Goal: Information Seeking & Learning: Learn about a topic

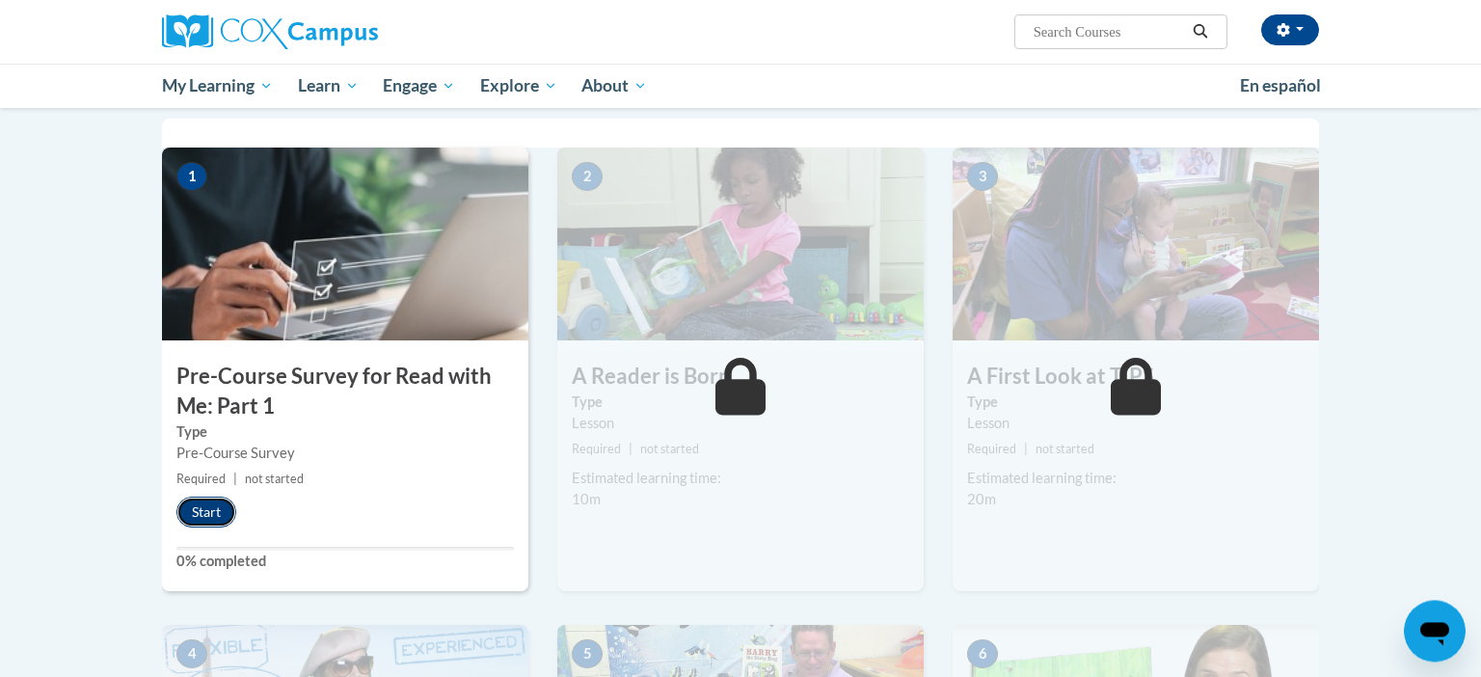
click at [214, 509] on button "Start" at bounding box center [206, 512] width 60 height 31
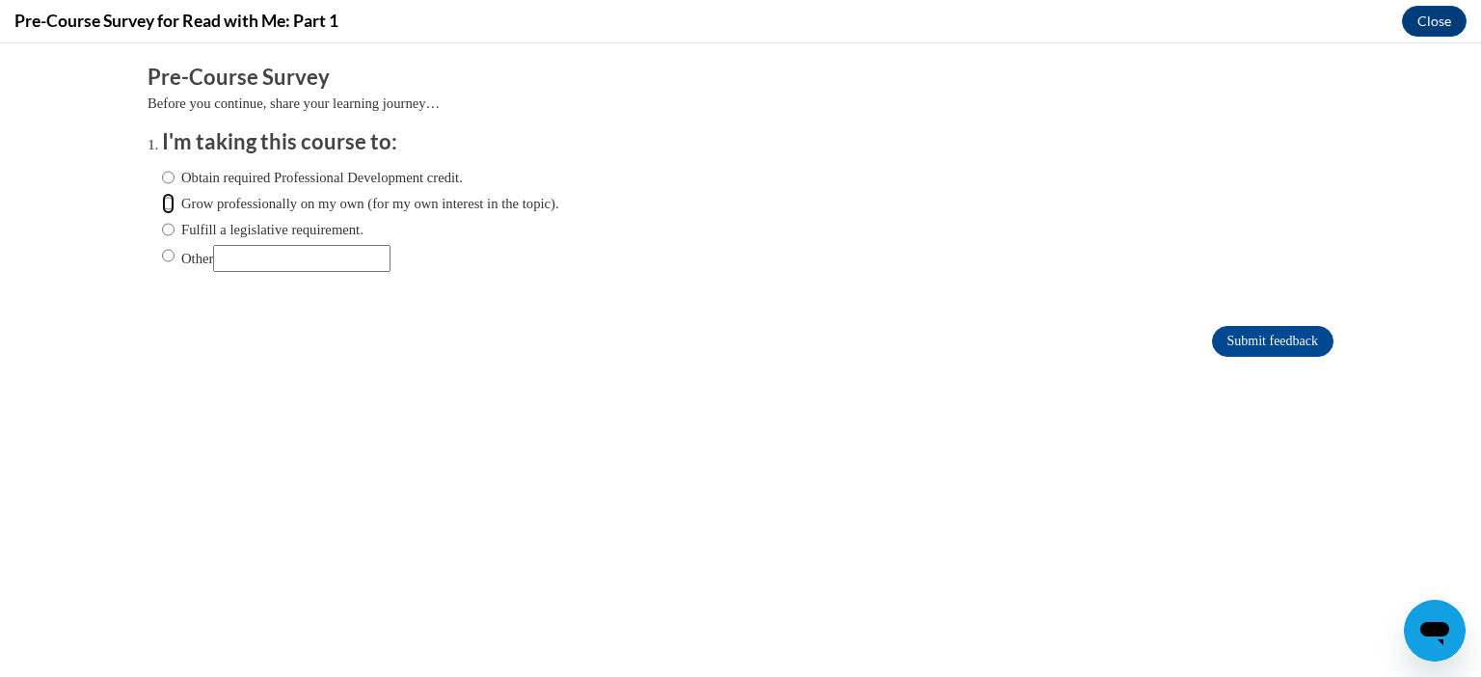
click at [164, 206] on input "Grow professionally on my own (for my own interest in the topic)." at bounding box center [168, 203] width 13 height 21
radio input "true"
click at [1234, 351] on input "Submit feedback" at bounding box center [1272, 341] width 121 height 31
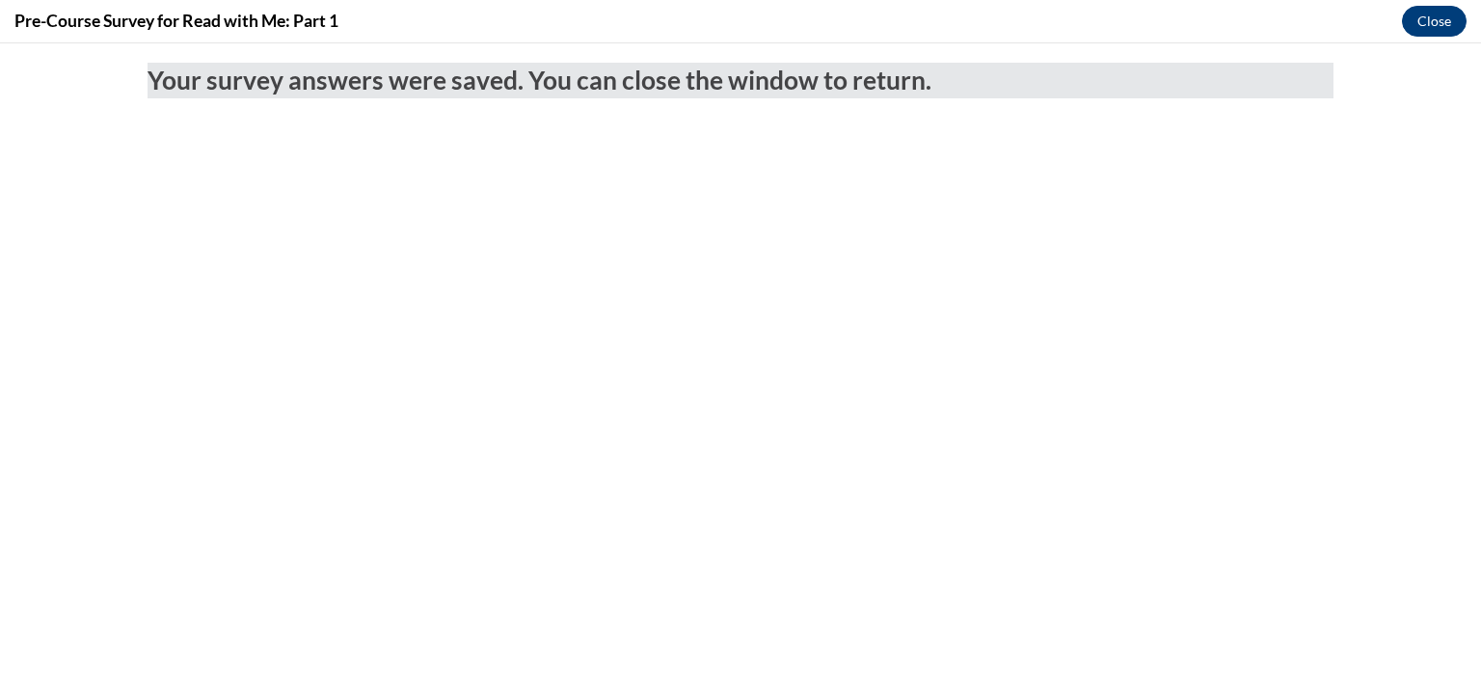
click at [1438, 16] on button "Close" at bounding box center [1434, 21] width 65 height 31
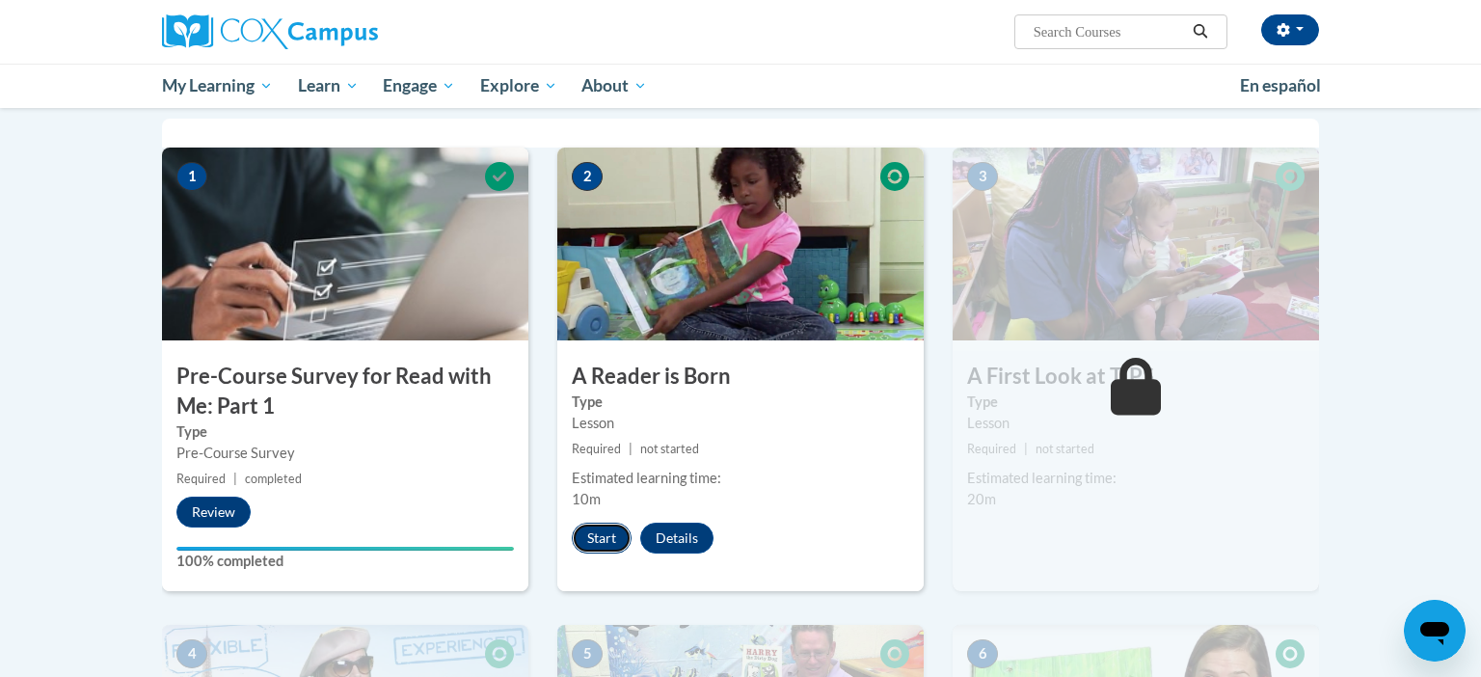
click at [605, 546] on button "Start" at bounding box center [602, 538] width 60 height 31
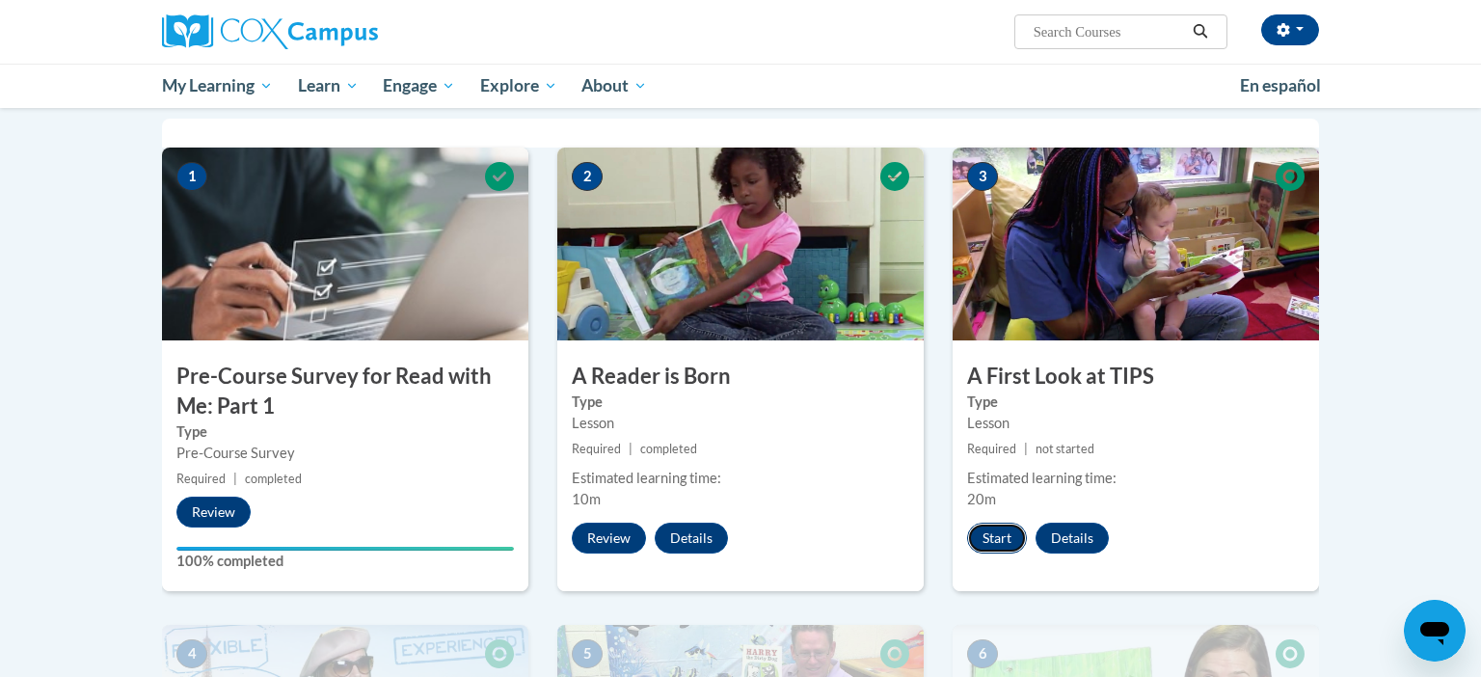
click at [978, 530] on button "Start" at bounding box center [997, 538] width 60 height 31
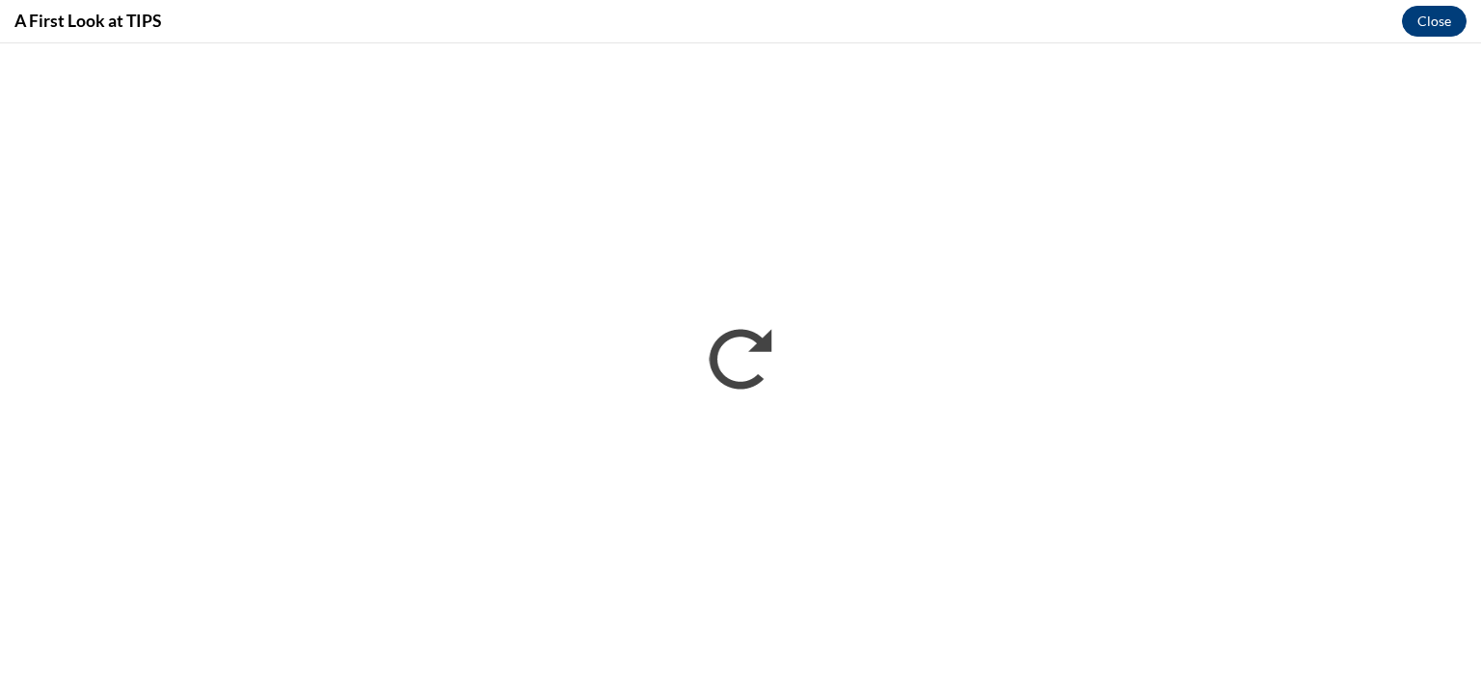
click at [1439, 20] on button "Close" at bounding box center [1434, 21] width 65 height 31
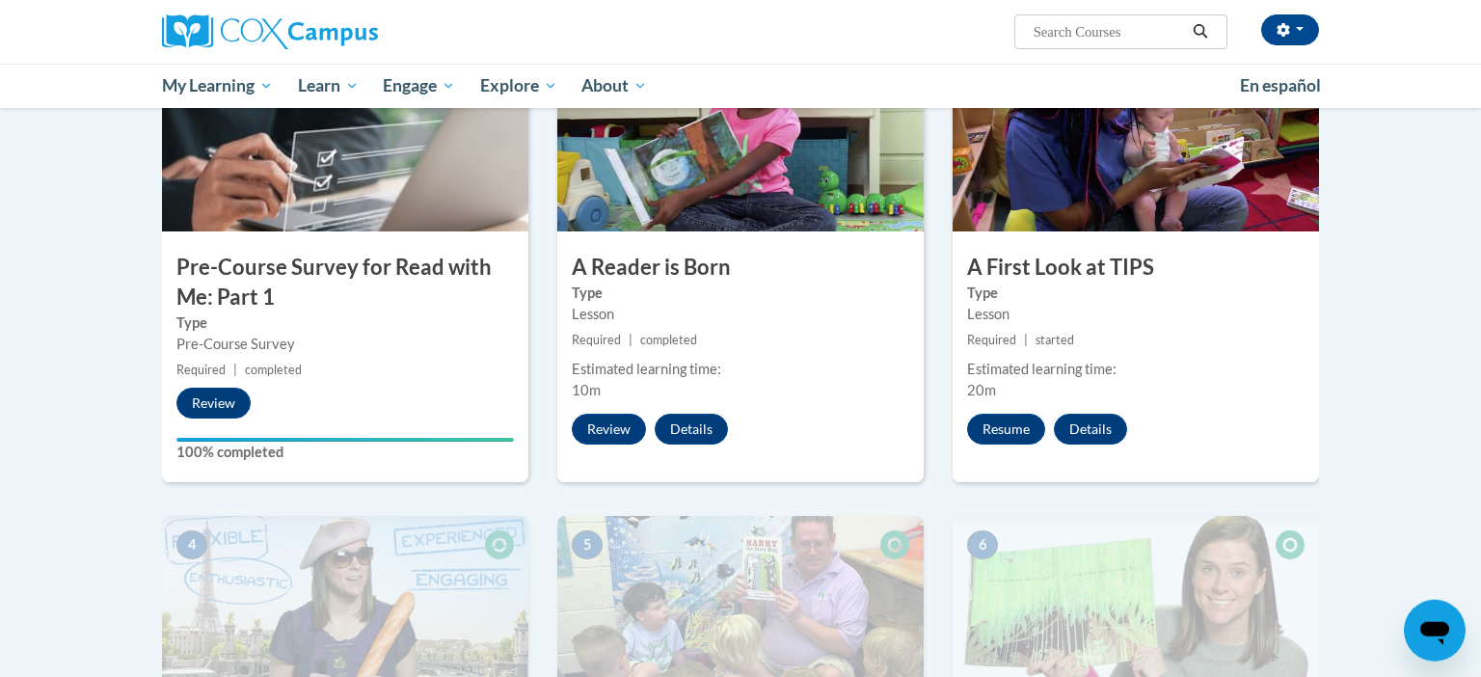
scroll to position [493, 0]
click at [1028, 440] on button "Resume" at bounding box center [1006, 430] width 78 height 31
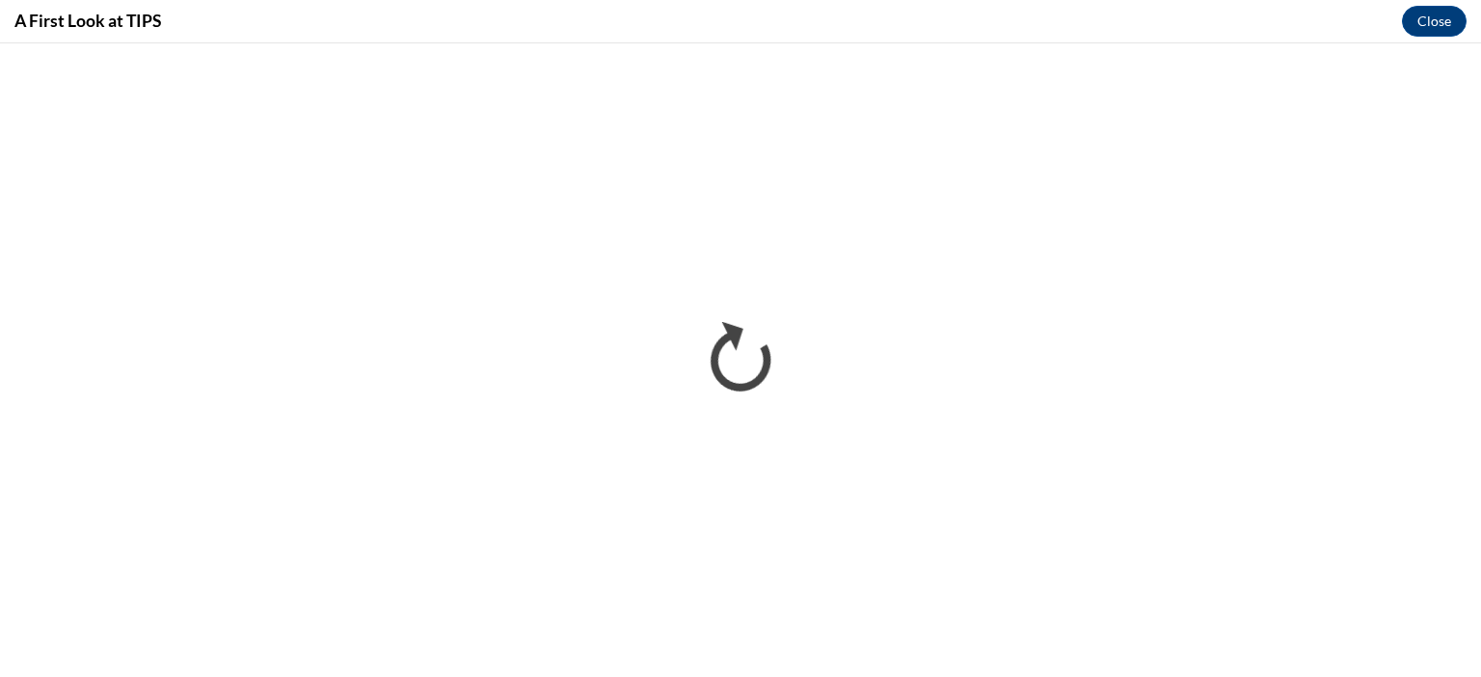
scroll to position [0, 0]
click at [1421, 27] on button "Close" at bounding box center [1434, 21] width 65 height 31
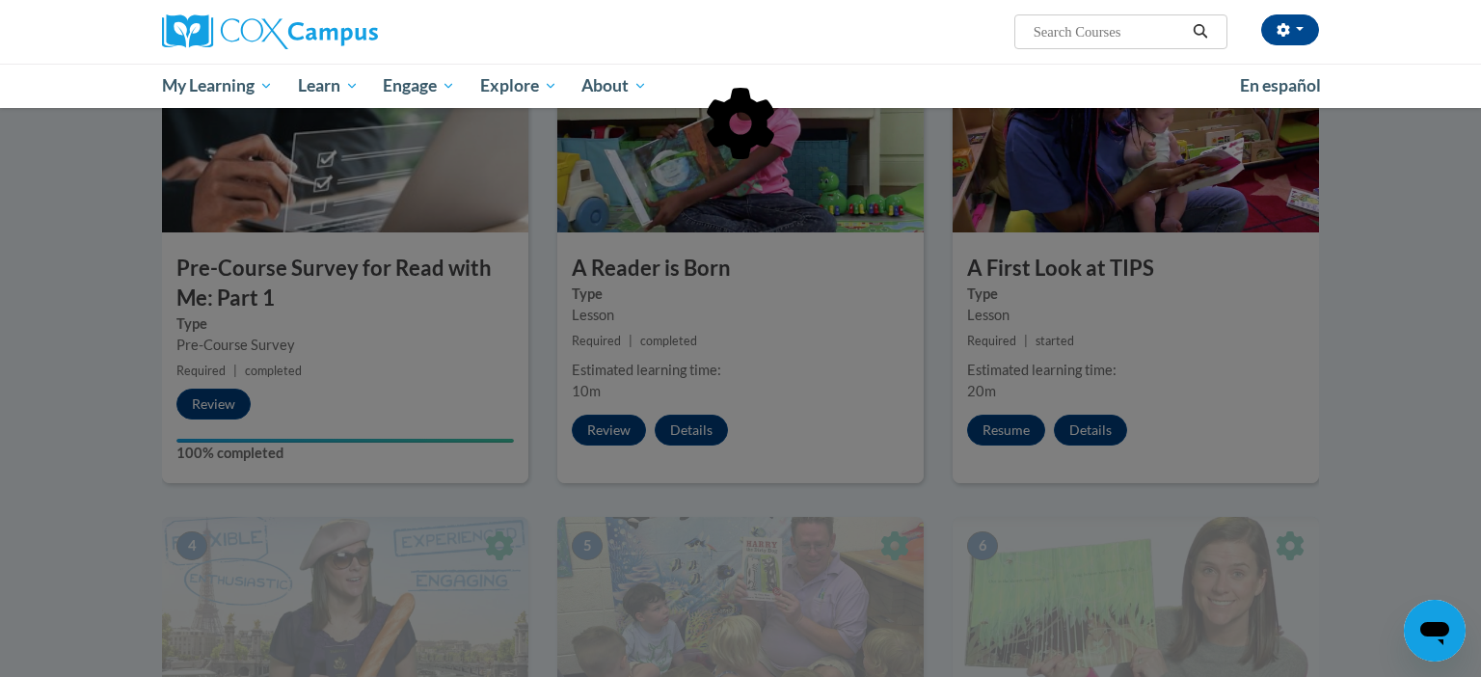
click at [786, 490] on div at bounding box center [740, 338] width 1481 height 677
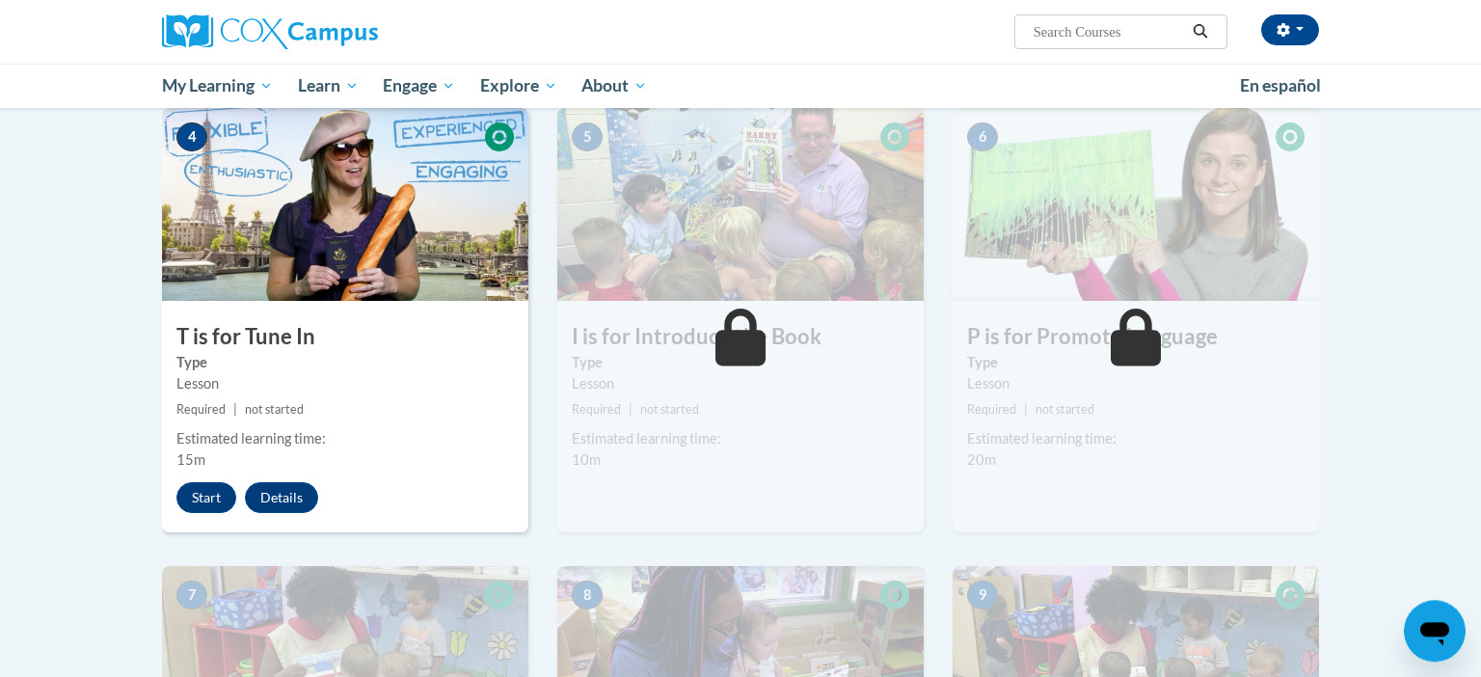
scroll to position [908, 0]
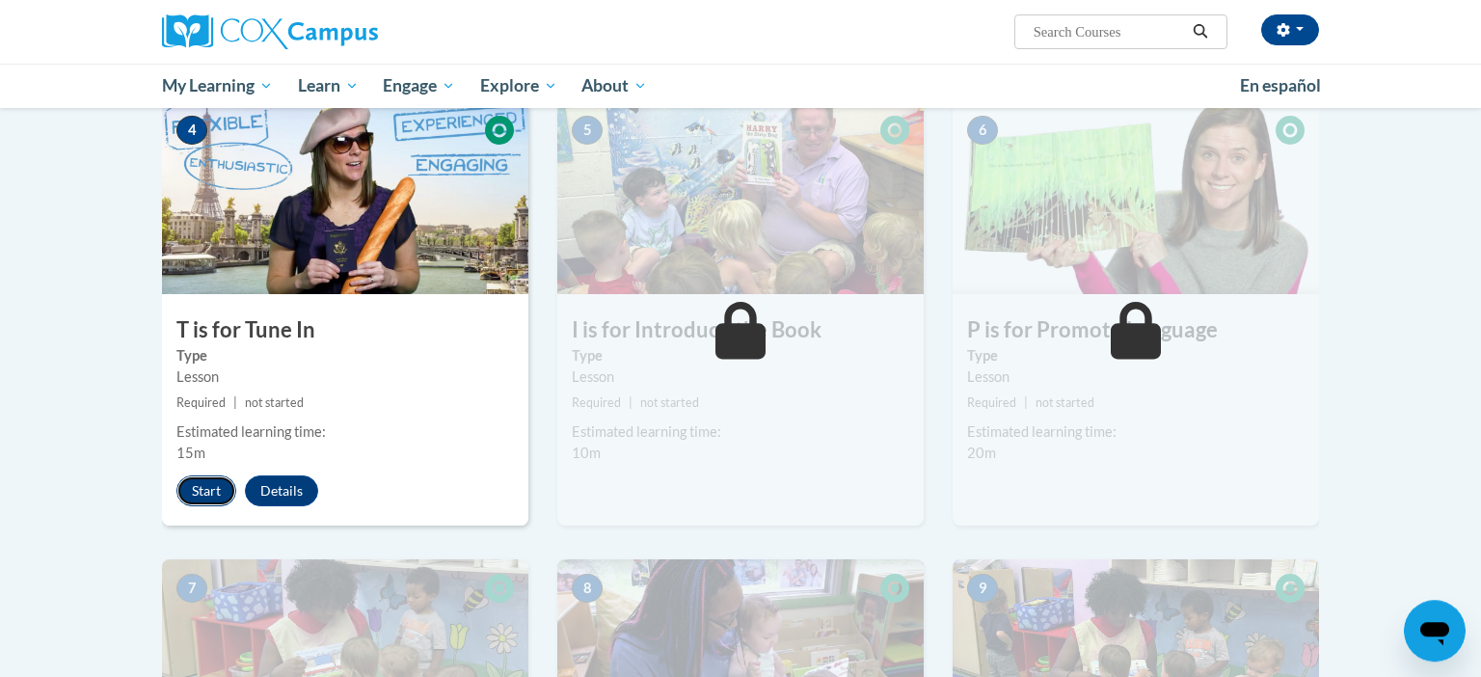
click at [183, 484] on button "Start" at bounding box center [206, 490] width 60 height 31
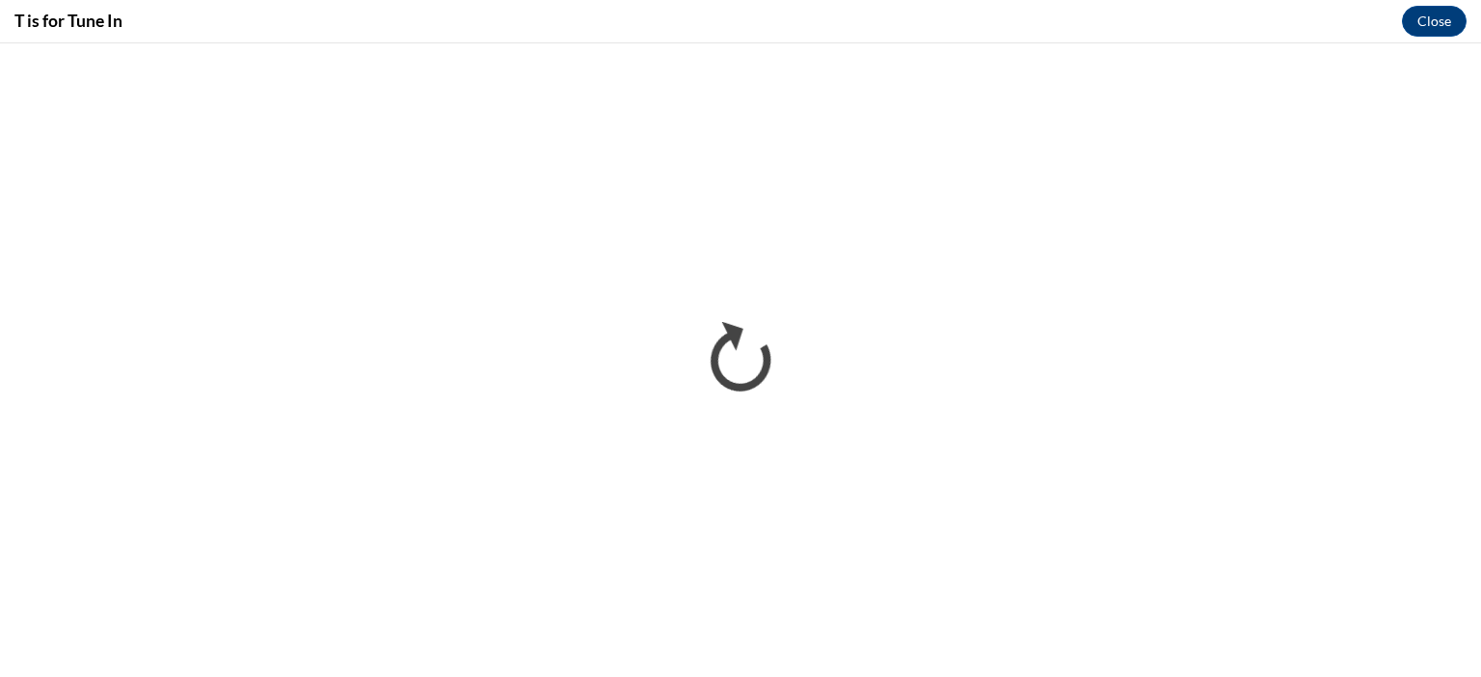
scroll to position [0, 0]
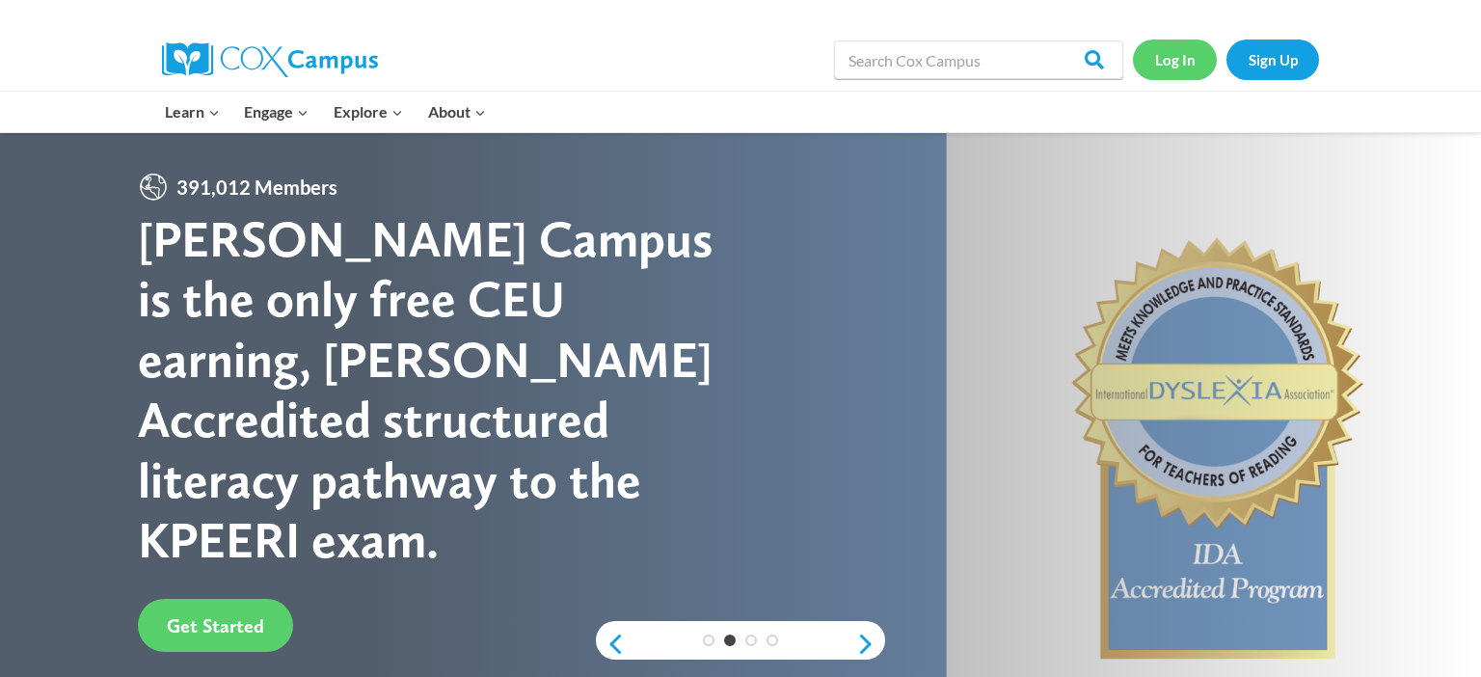
click at [1190, 48] on link "Log In" at bounding box center [1175, 60] width 84 height 40
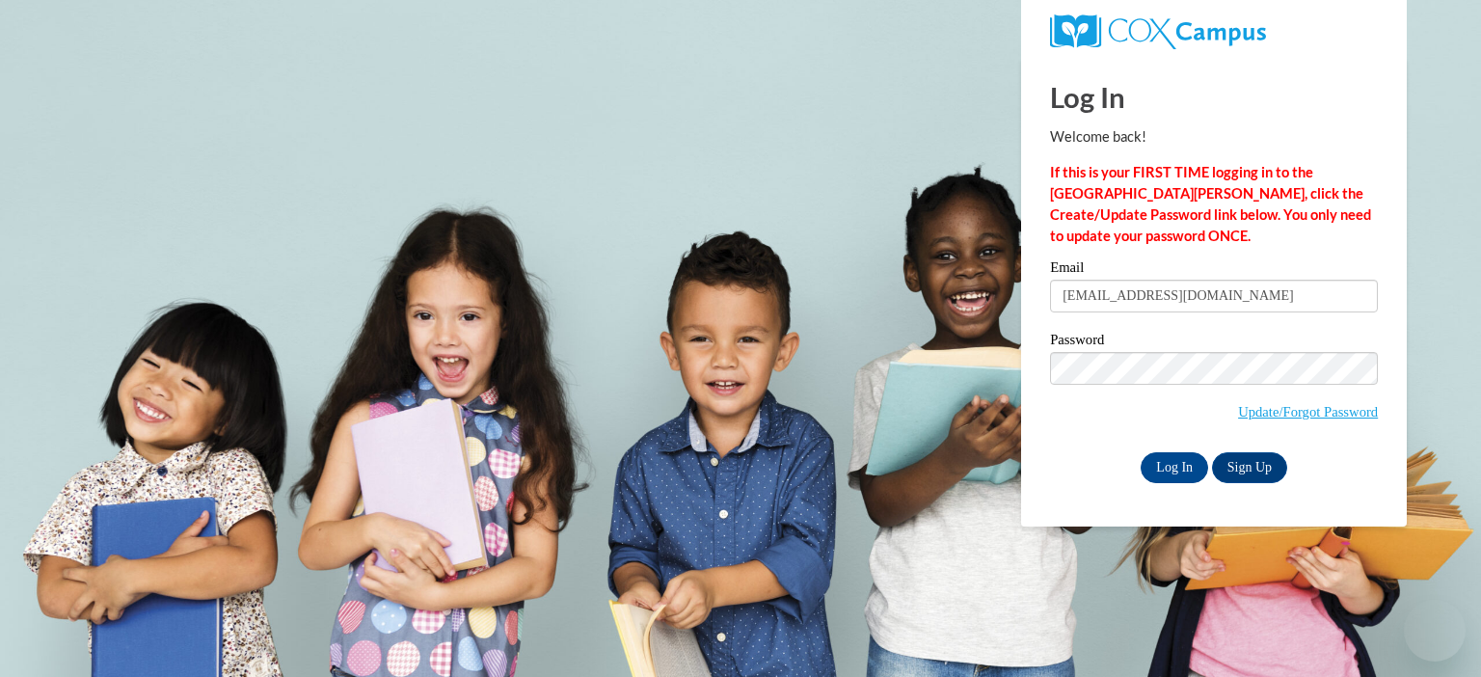
click at [1167, 454] on input "Log In" at bounding box center [1174, 467] width 67 height 31
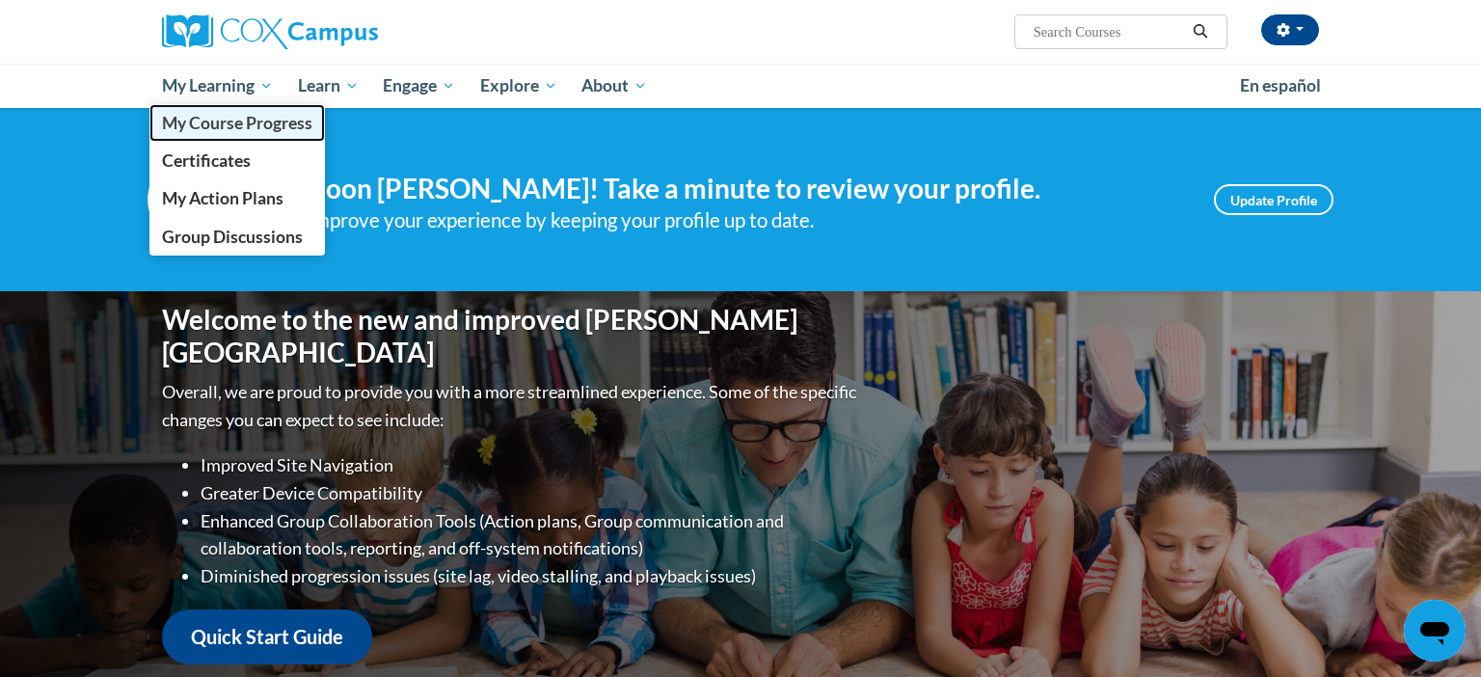
click at [221, 111] on link "My Course Progress" at bounding box center [236, 123] width 175 height 38
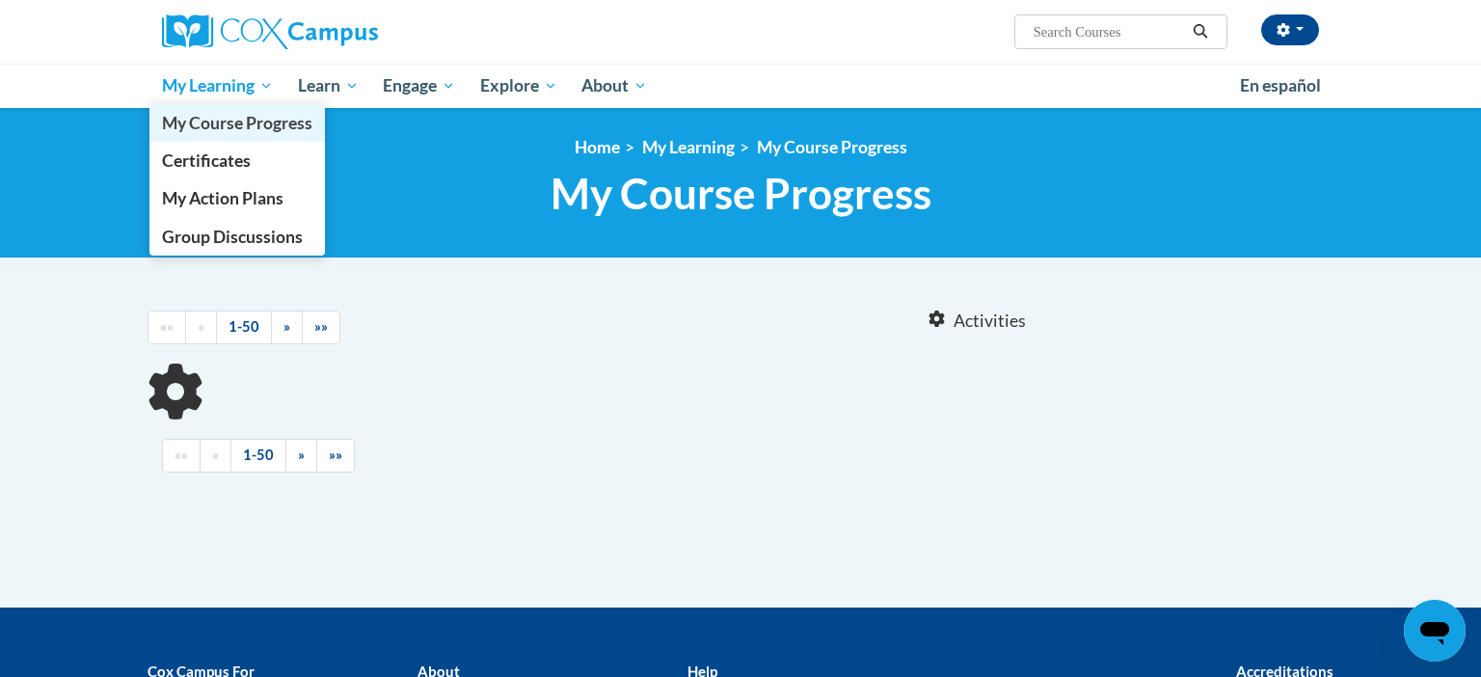
click at [209, 120] on span "My Course Progress" at bounding box center [237, 123] width 150 height 20
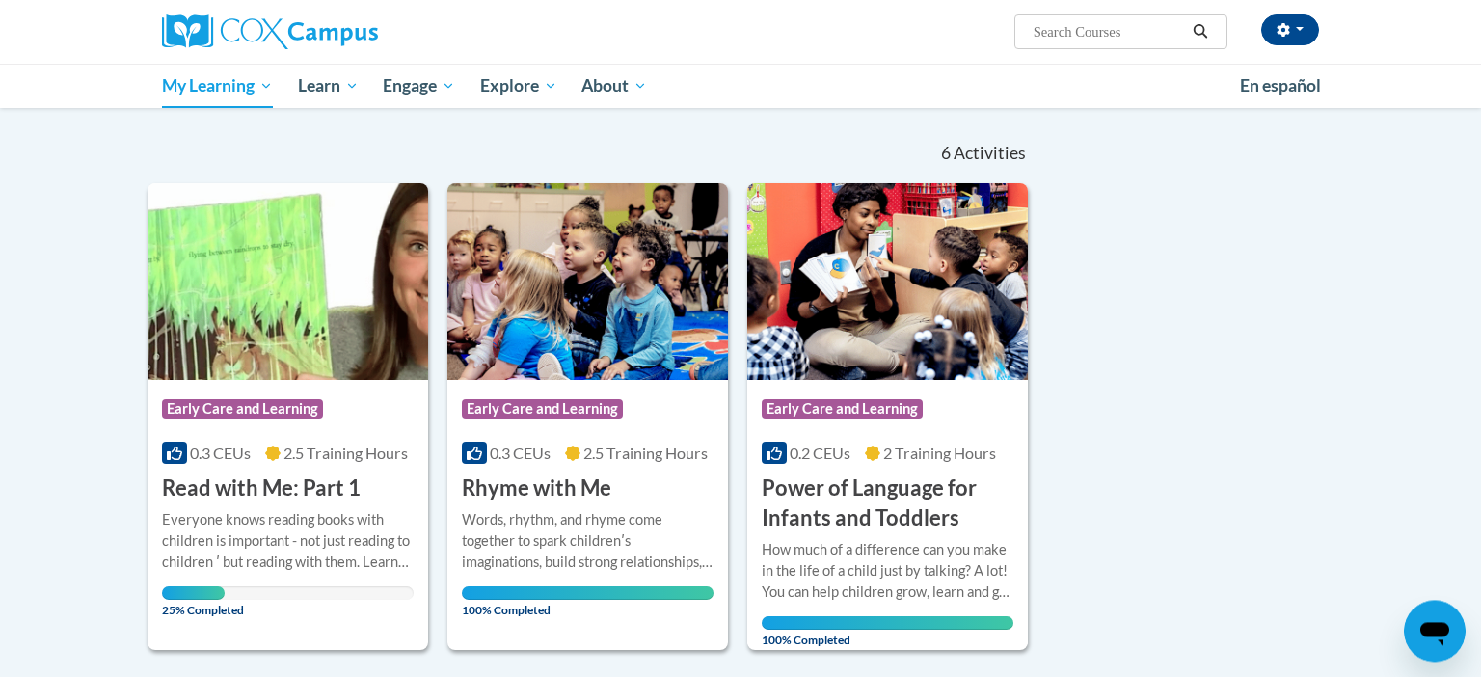
scroll to position [198, 0]
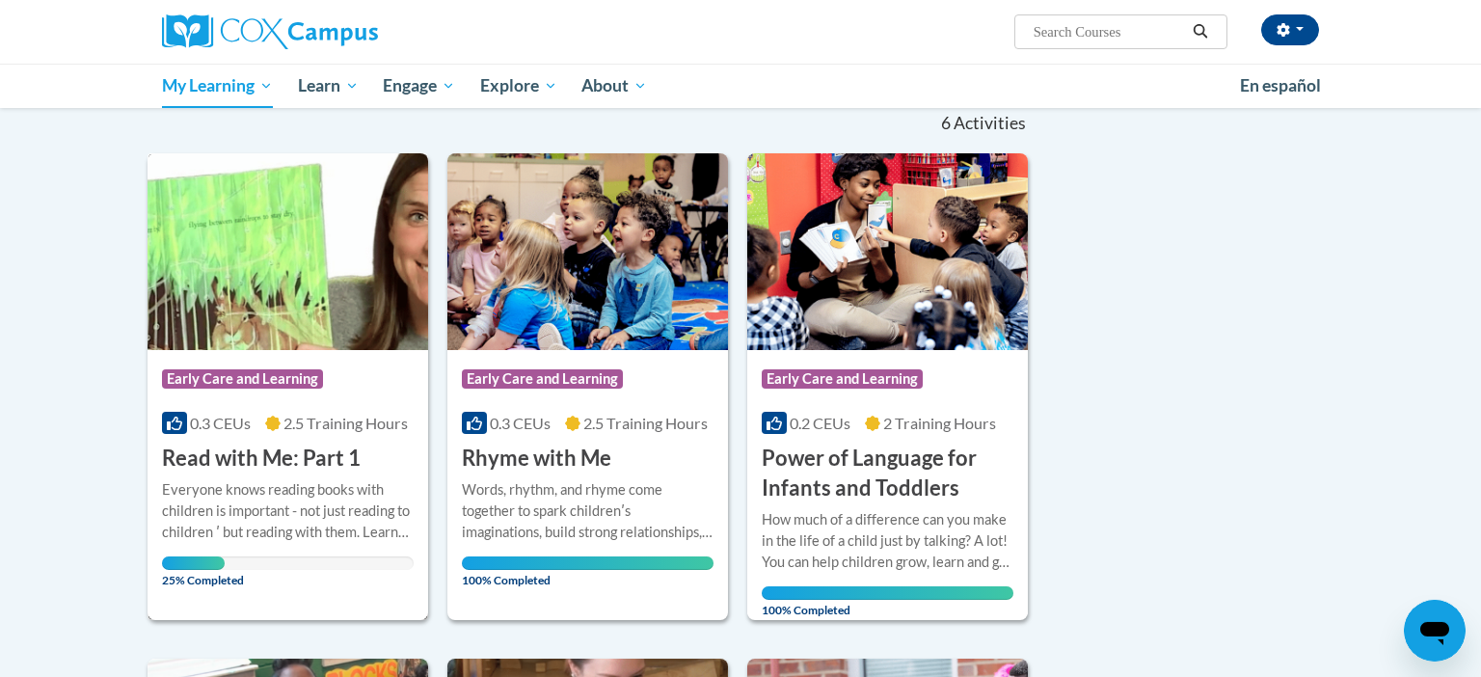
click at [303, 526] on div "Everyone knows reading books with children is important - not just reading to c…" at bounding box center [288, 511] width 252 height 64
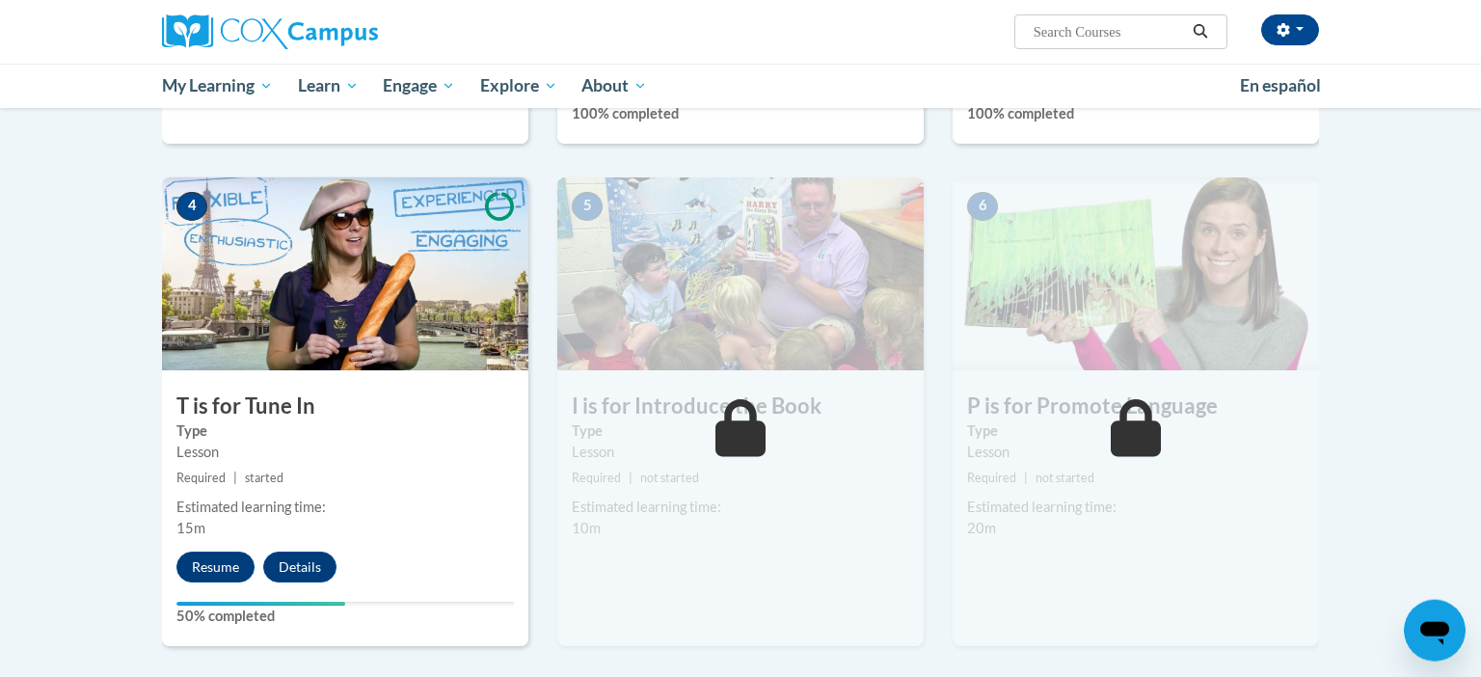
scroll to position [880, 0]
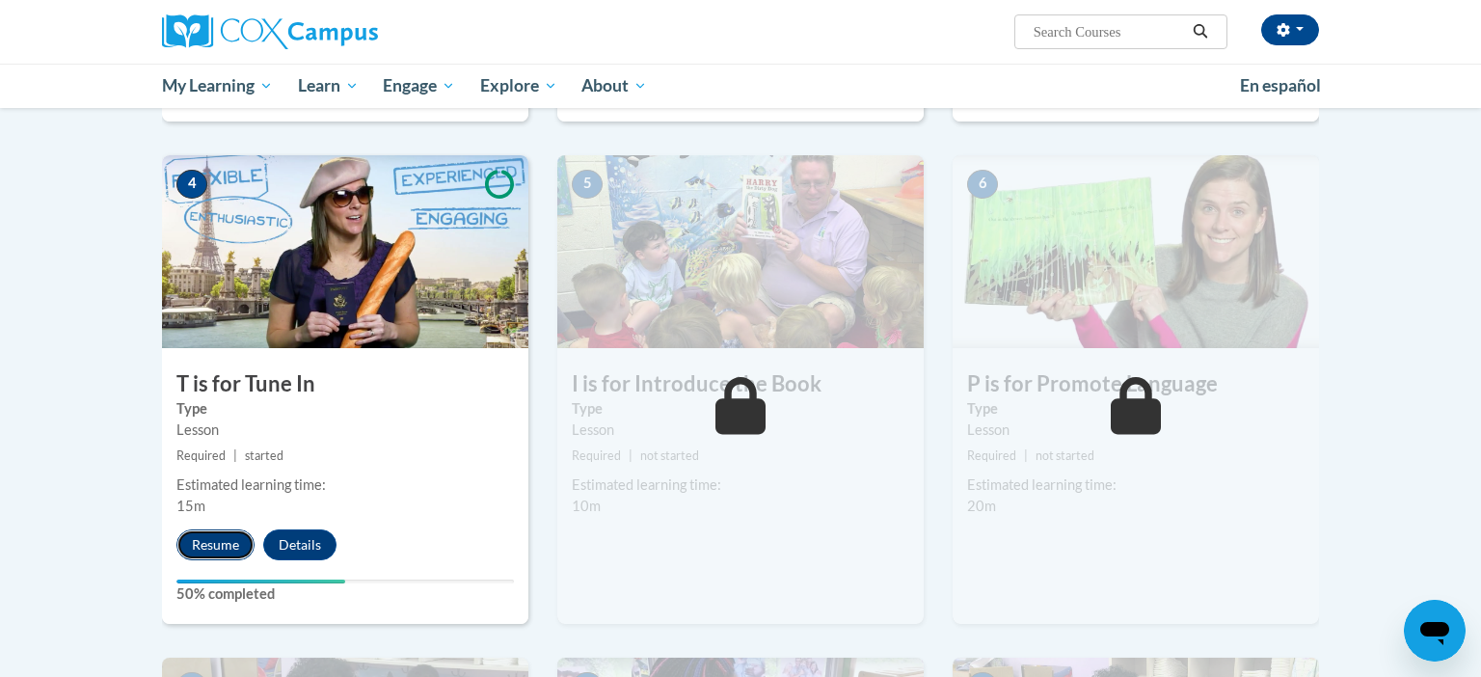
click at [206, 540] on button "Resume" at bounding box center [215, 544] width 78 height 31
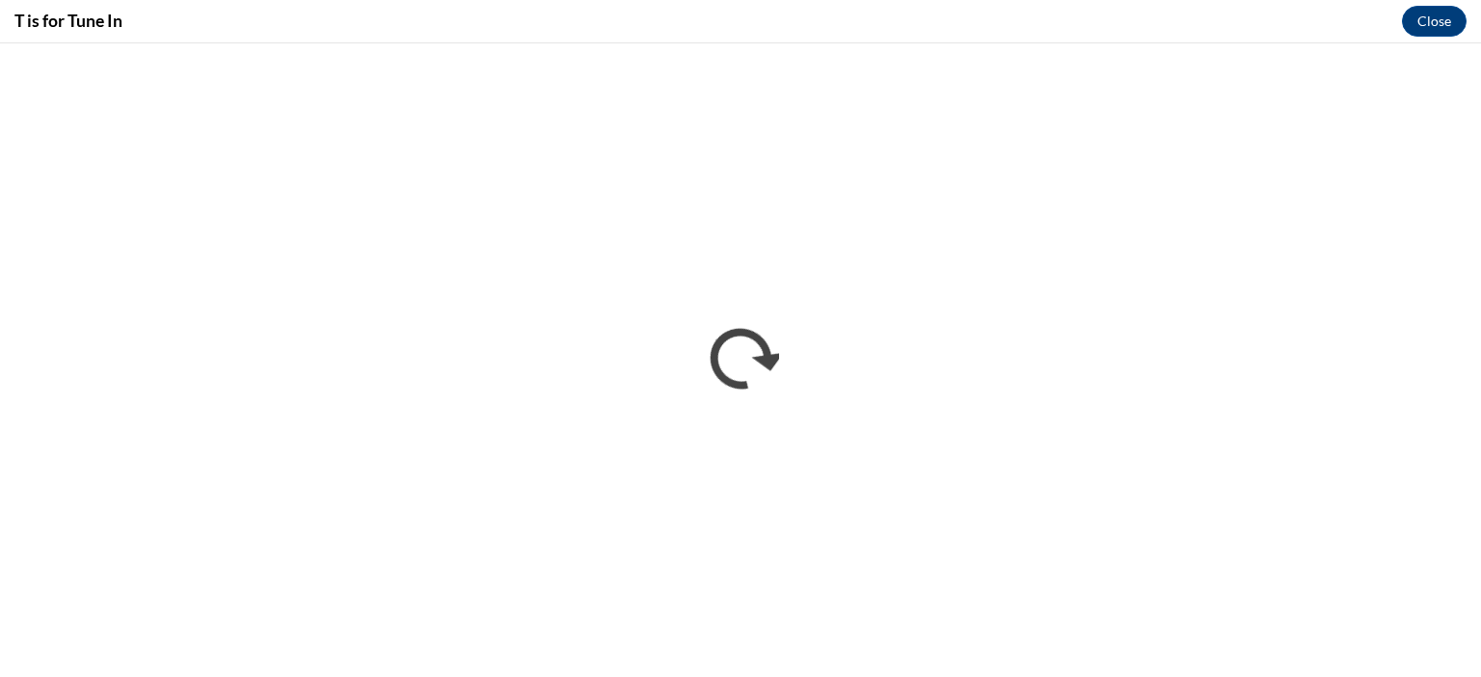
scroll to position [0, 0]
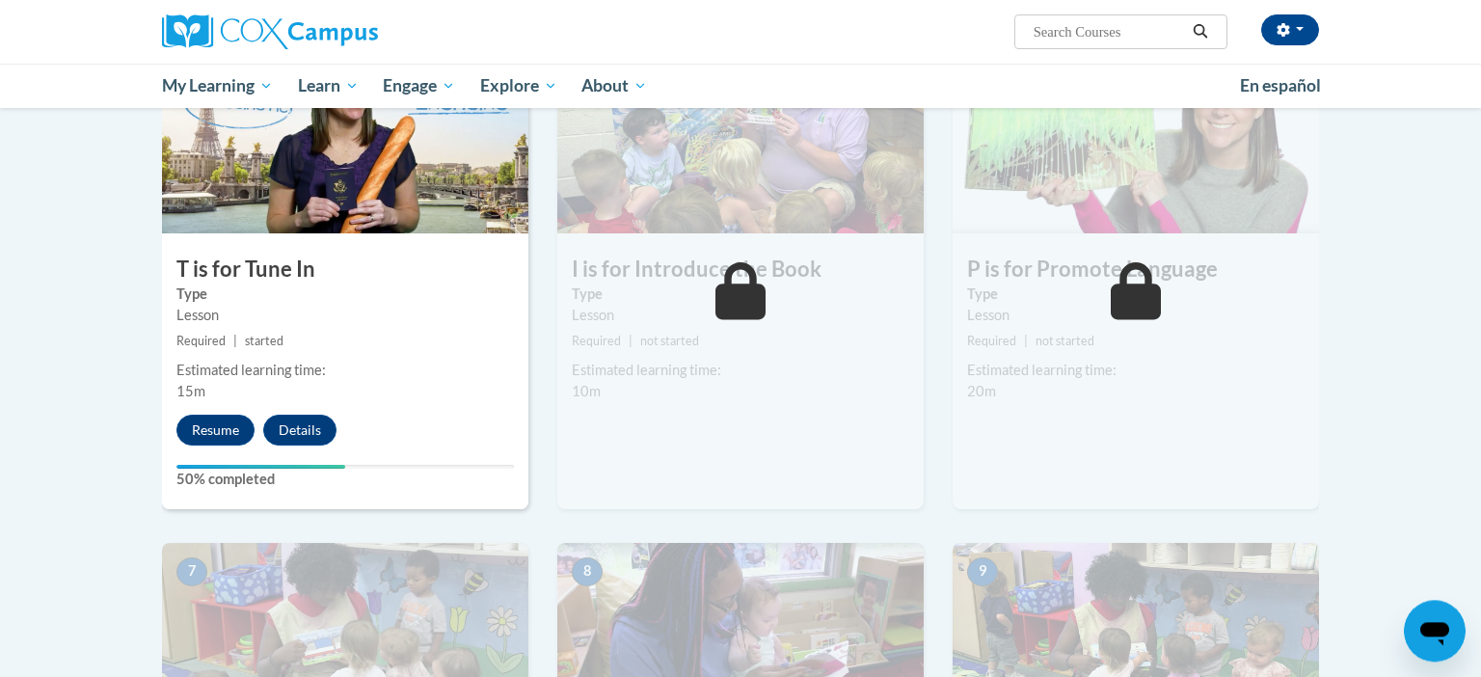
scroll to position [994, 0]
click at [244, 424] on button "Resume" at bounding box center [215, 431] width 78 height 31
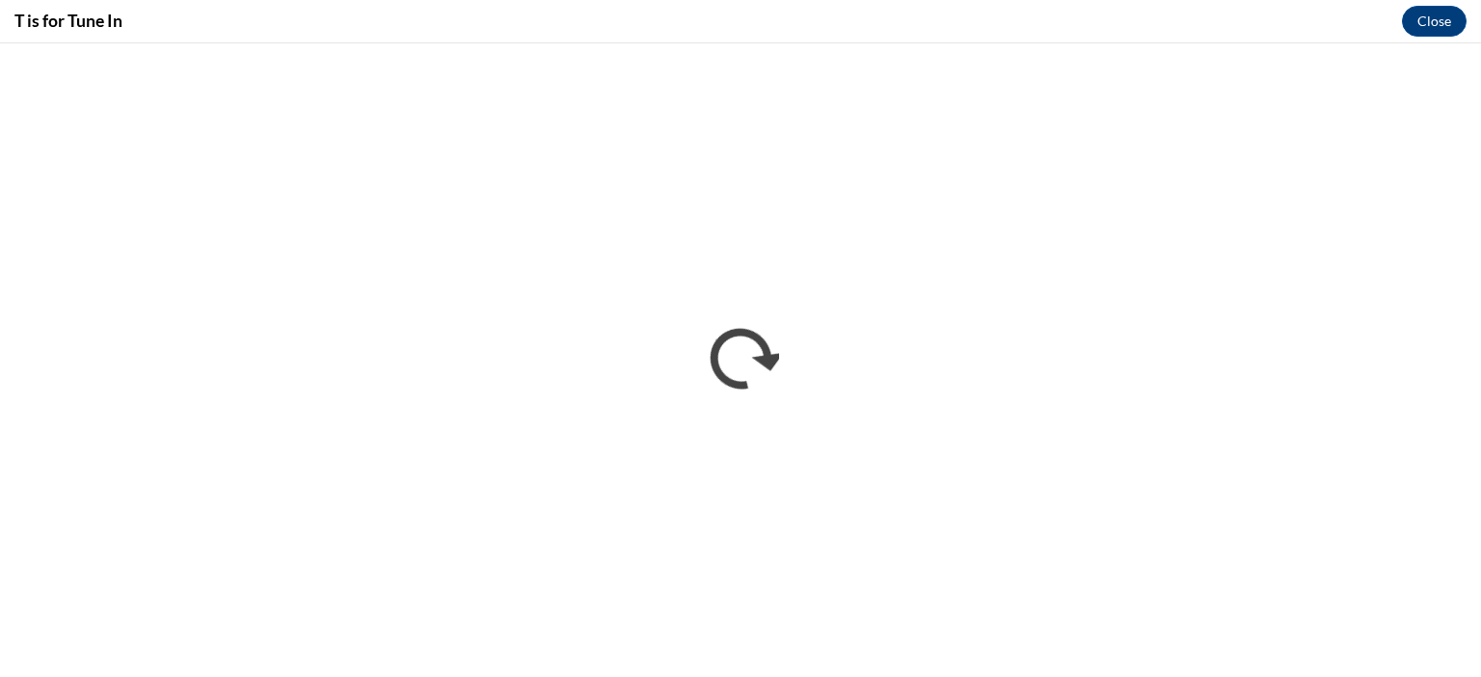
scroll to position [0, 0]
